Goal: Information Seeking & Learning: Learn about a topic

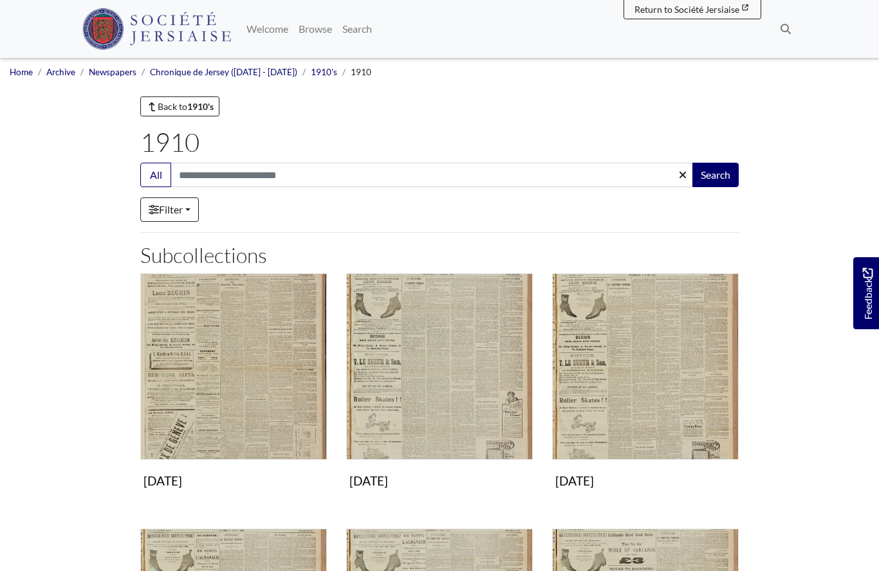
scroll to position [963, 0]
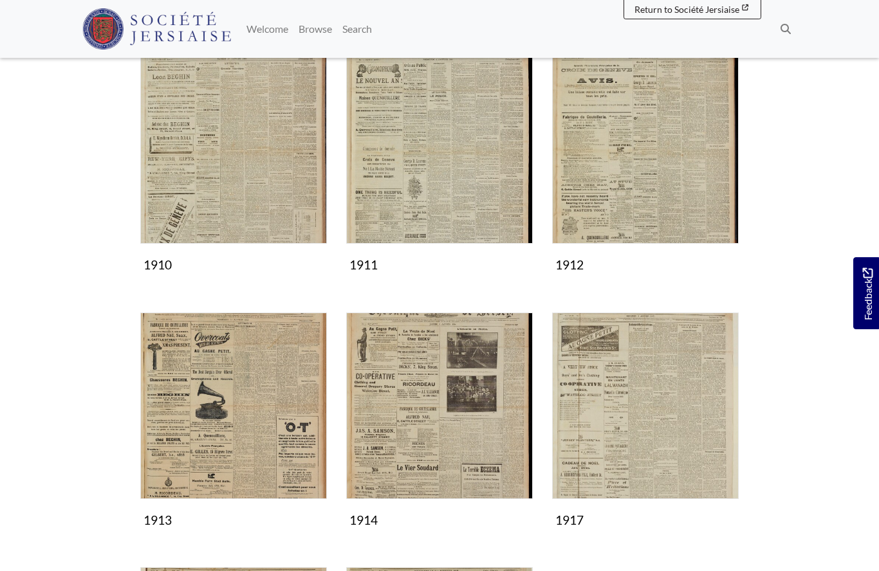
scroll to position [219, 0]
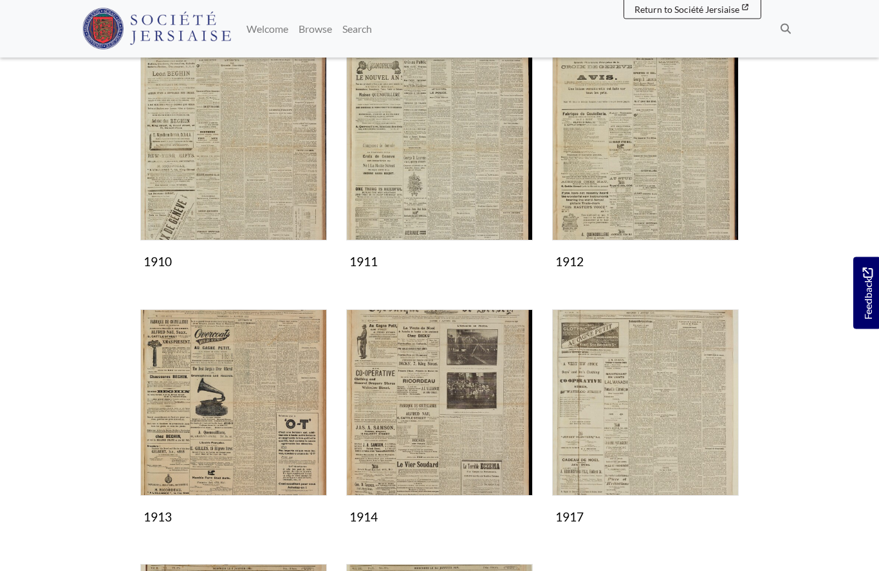
click at [228, 424] on img "Subcollection" at bounding box center [233, 403] width 187 height 187
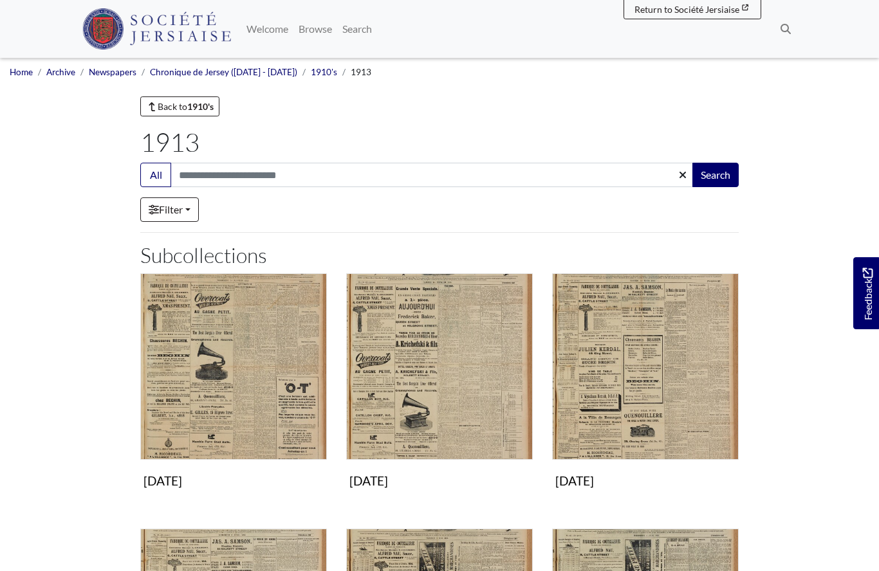
click at [423, 404] on img "Subcollection" at bounding box center [439, 367] width 187 height 187
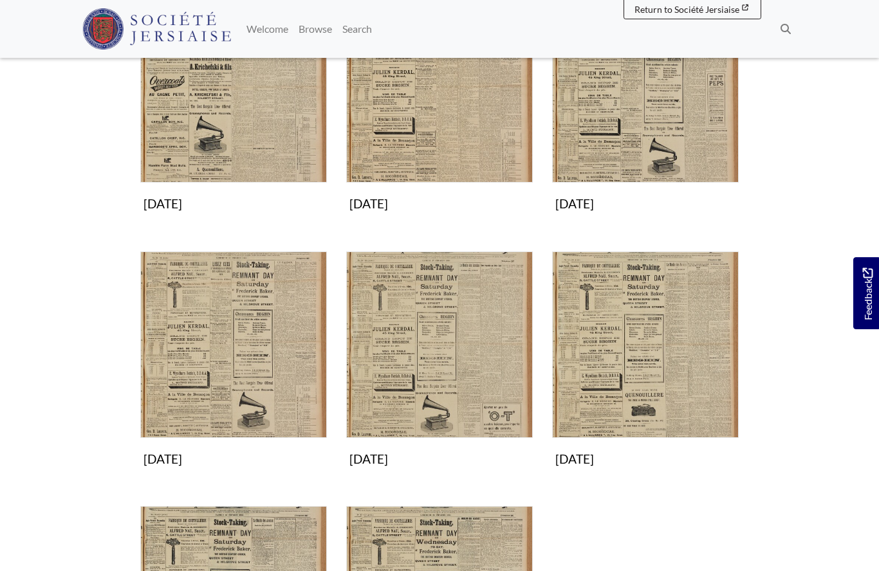
scroll to position [289, 0]
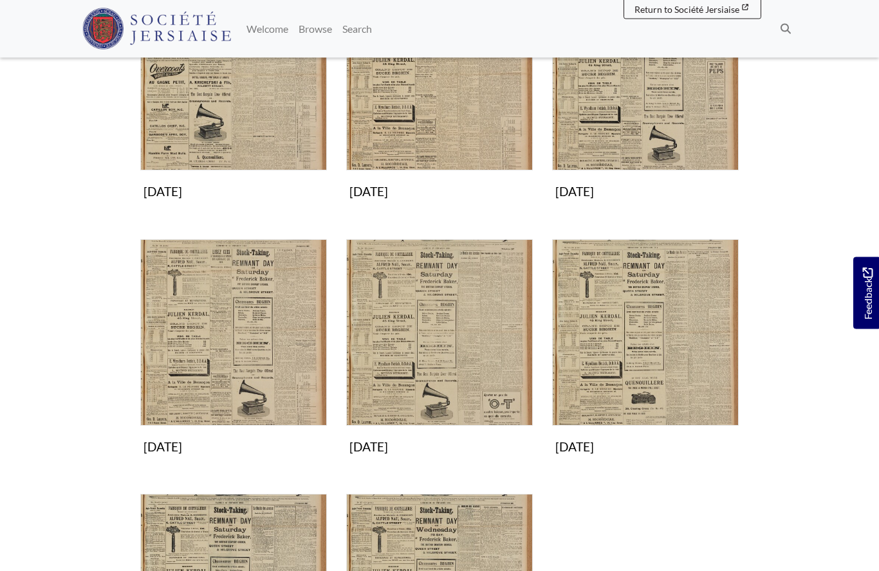
click at [221, 357] on img "Subcollection" at bounding box center [233, 333] width 187 height 187
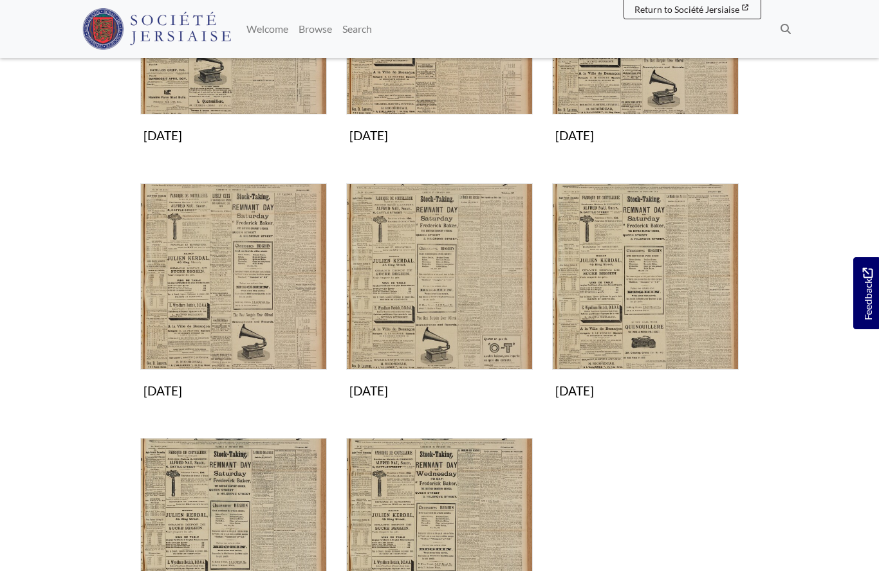
click at [426, 308] on img "Subcollection" at bounding box center [439, 276] width 187 height 187
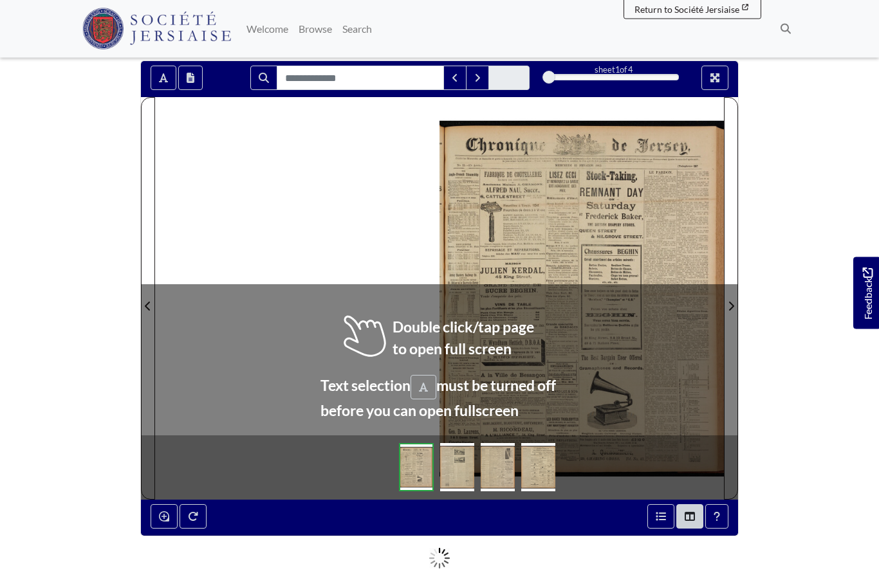
scroll to position [102, 0]
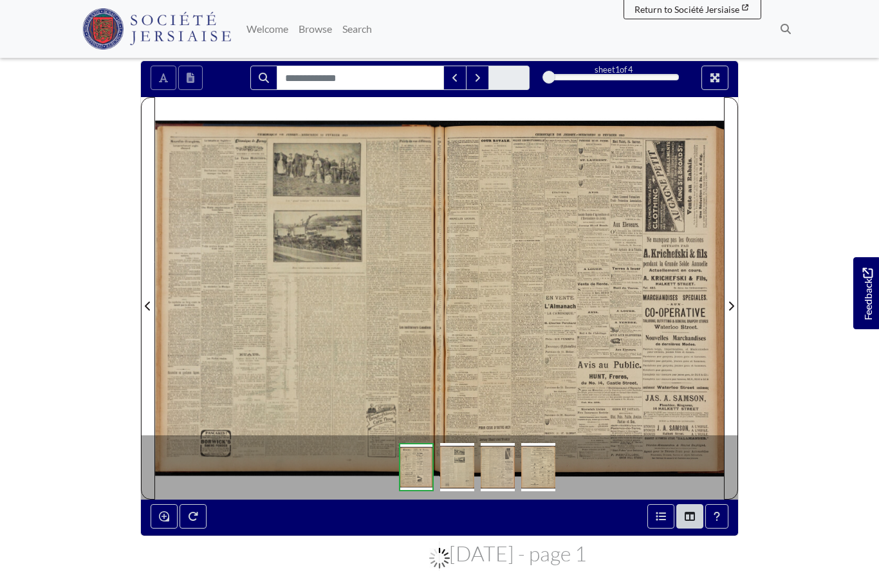
scroll to position [158, 0]
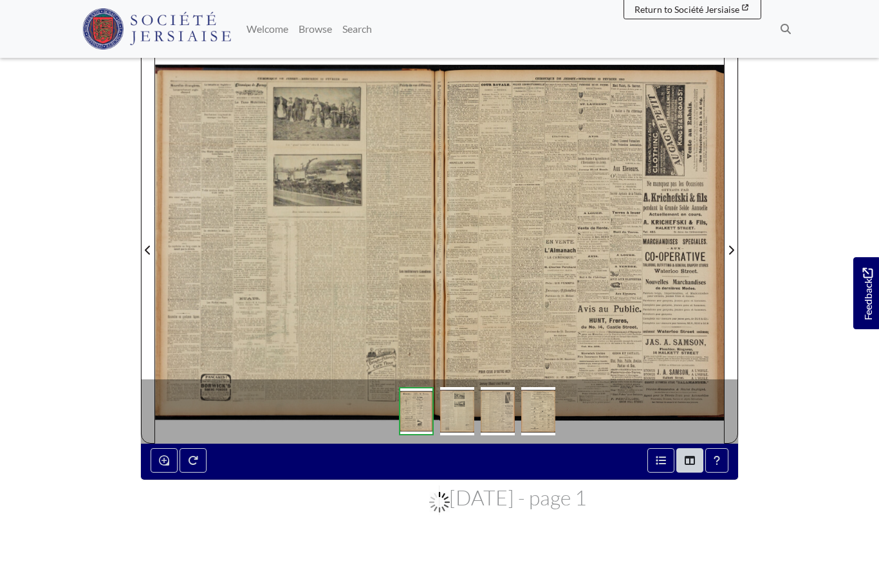
click at [305, 324] on div at bounding box center [297, 242] width 284 height 402
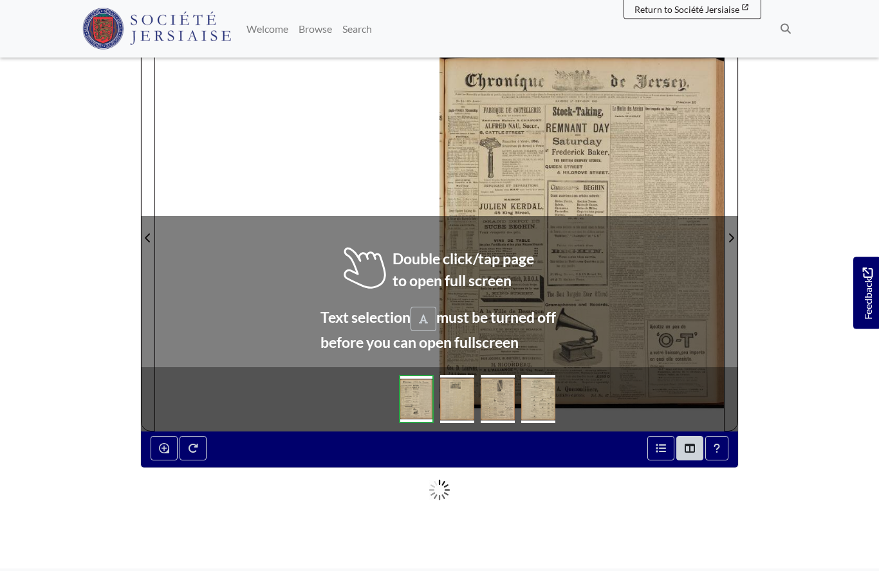
scroll to position [171, 0]
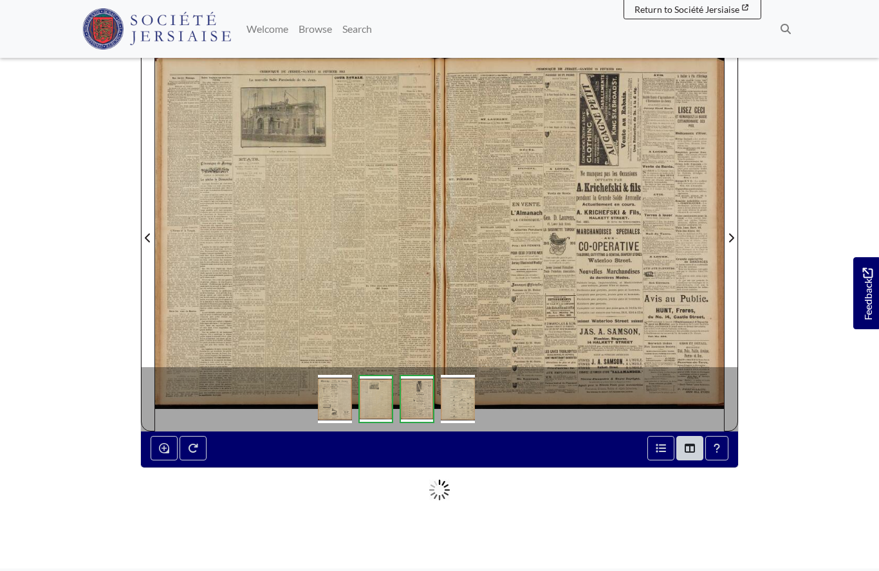
scroll to position [227, 0]
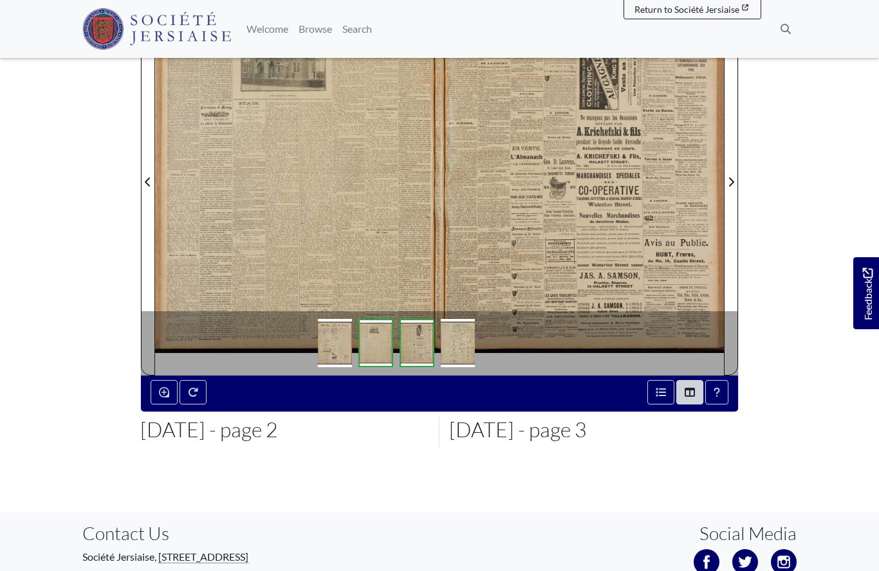
click at [278, 215] on div at bounding box center [297, 174] width 284 height 402
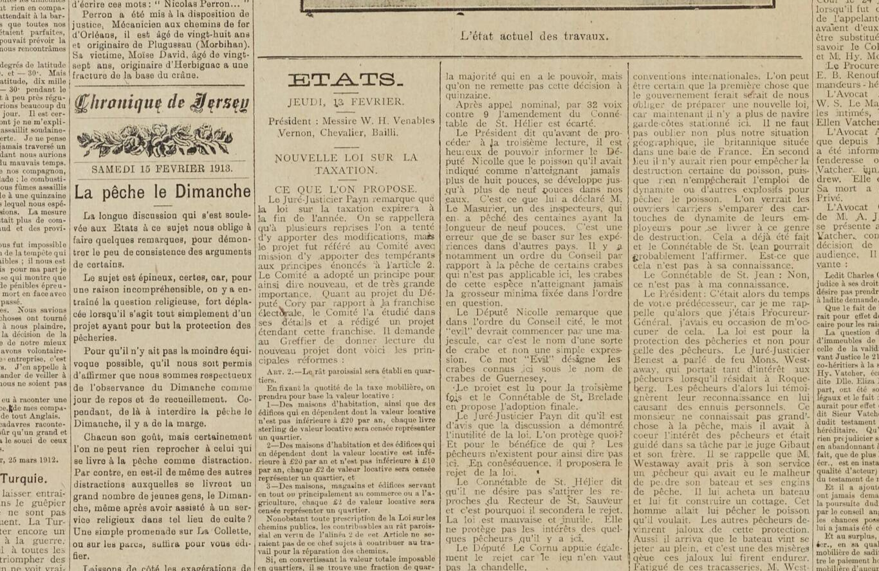
click at [305, 459] on img at bounding box center [616, 477] width 1592 height 2253
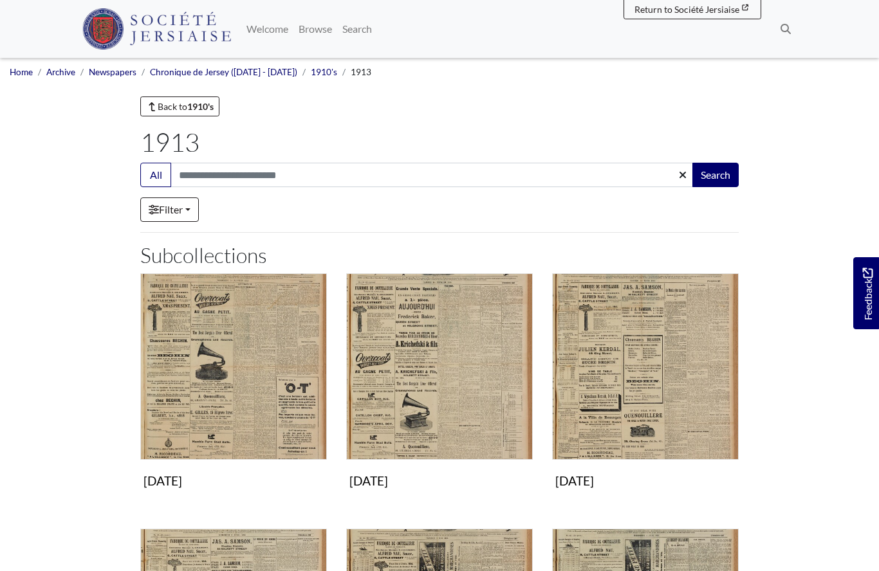
click at [607, 387] on img "Subcollection" at bounding box center [645, 367] width 187 height 187
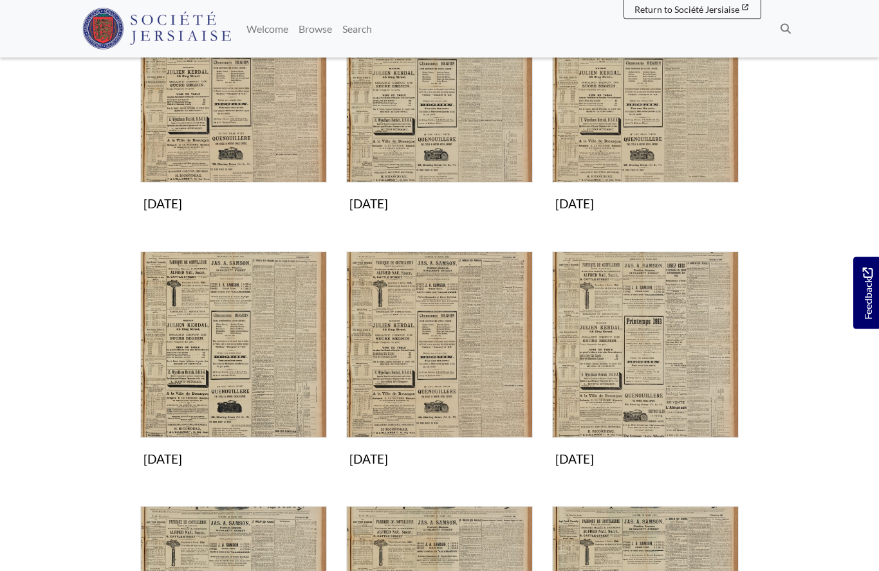
scroll to position [277, 0]
click at [207, 386] on img "Subcollection" at bounding box center [233, 345] width 187 height 187
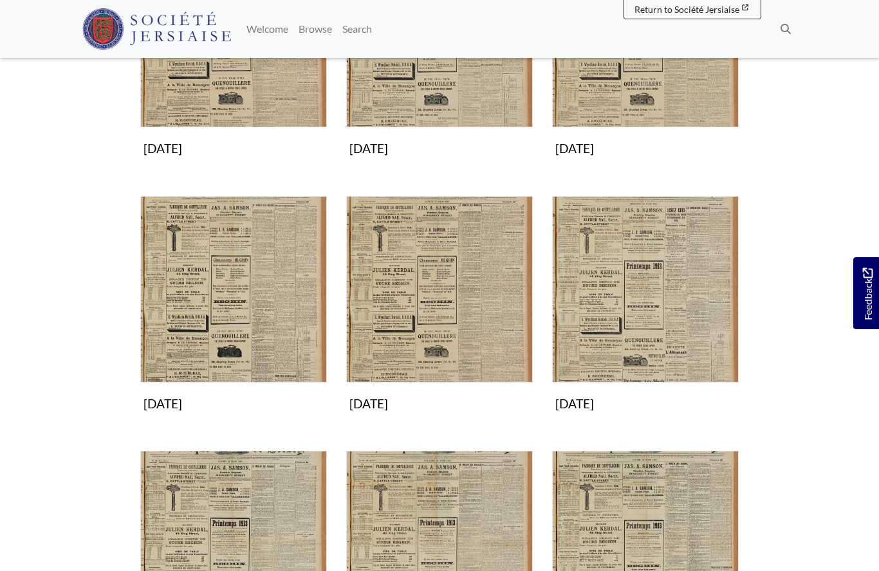
click at [239, 305] on img "Subcollection" at bounding box center [233, 289] width 187 height 187
click at [413, 332] on img "Subcollection" at bounding box center [439, 289] width 187 height 187
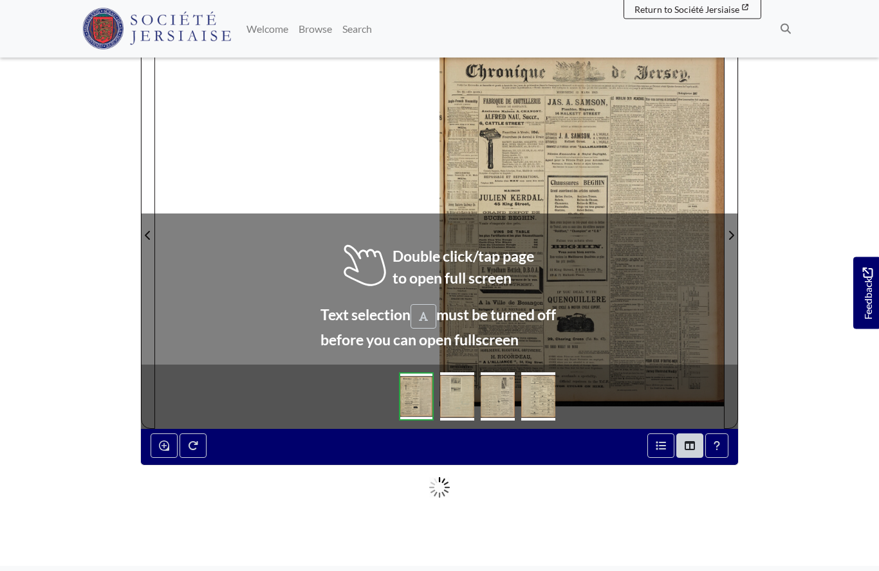
scroll to position [174, 0]
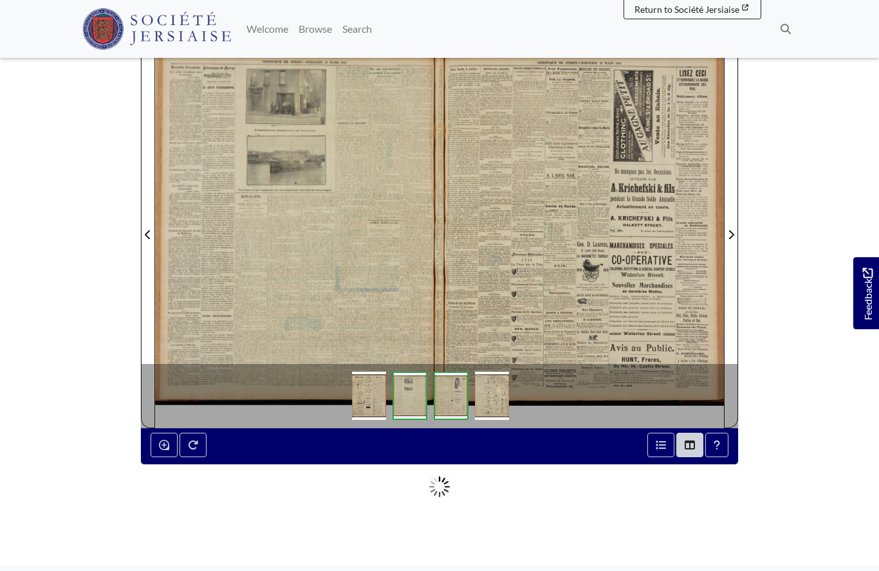
scroll to position [230, 0]
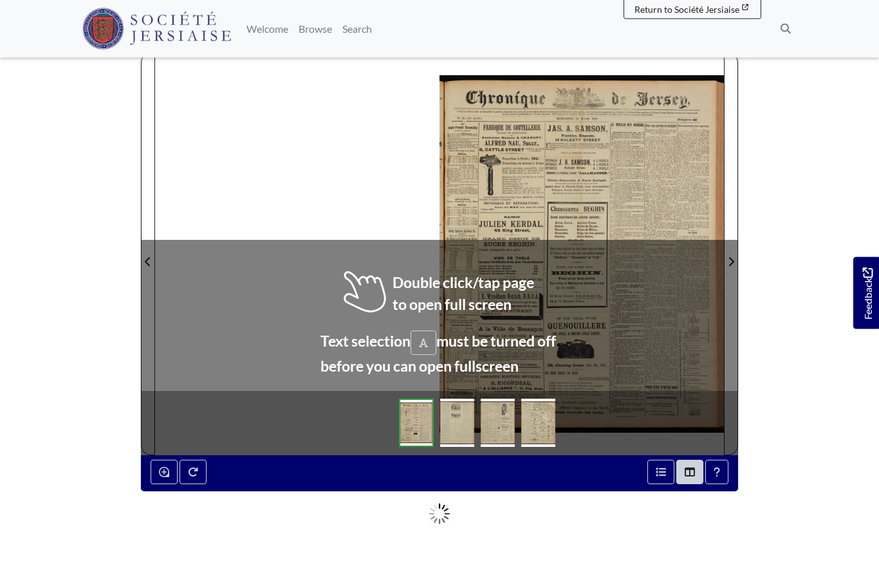
scroll to position [145, 0]
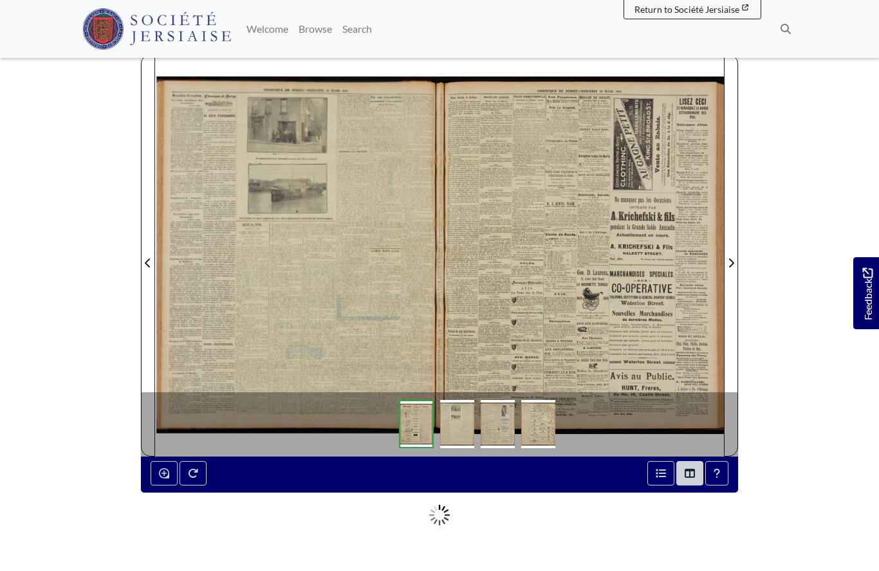
scroll to position [201, 0]
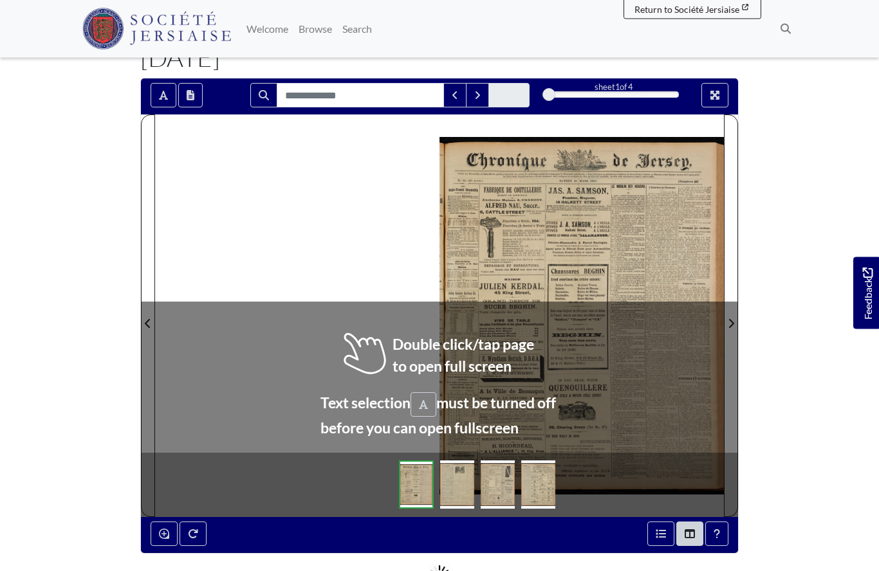
scroll to position [85, 0]
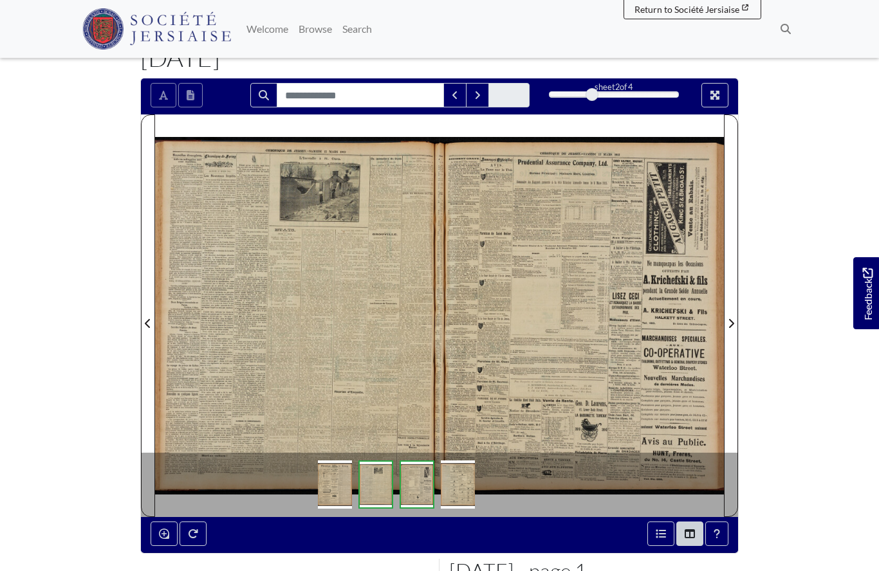
scroll to position [141, 0]
